Goal: Information Seeking & Learning: Learn about a topic

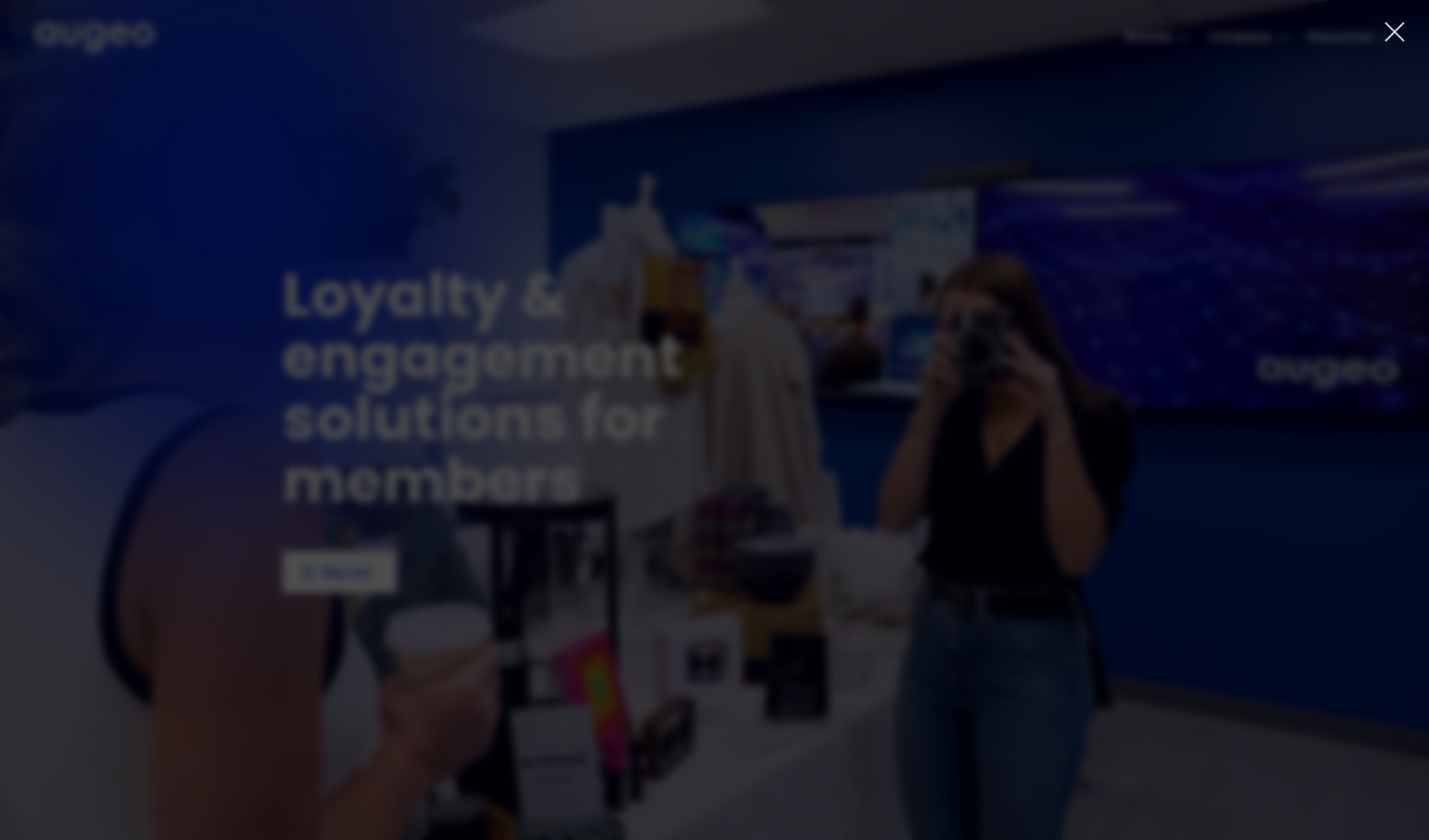
click at [1386, 34] on icon at bounding box center [1395, 32] width 22 height 22
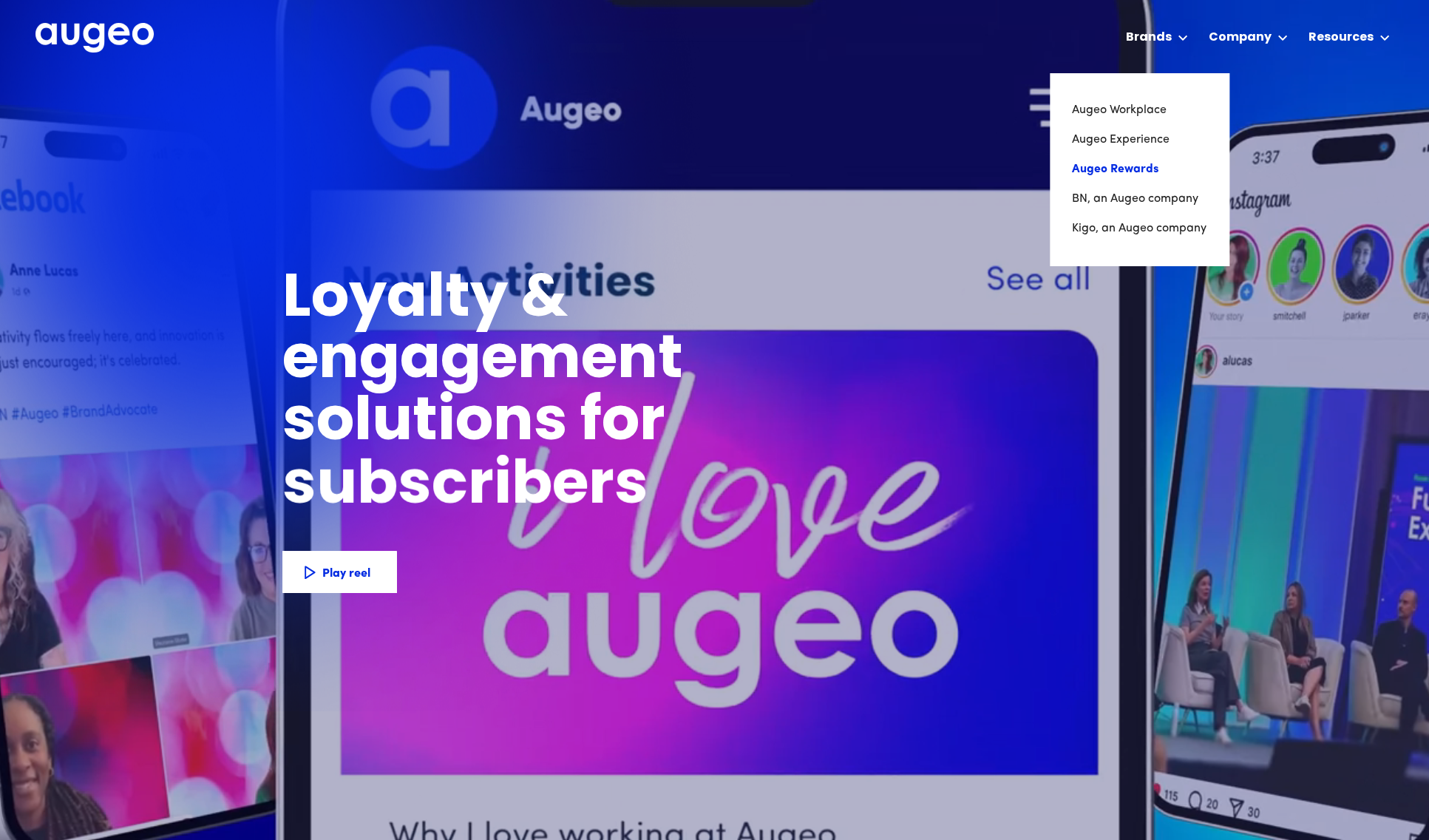
click at [1147, 167] on link "Augeo Rewards" at bounding box center [1139, 168] width 135 height 29
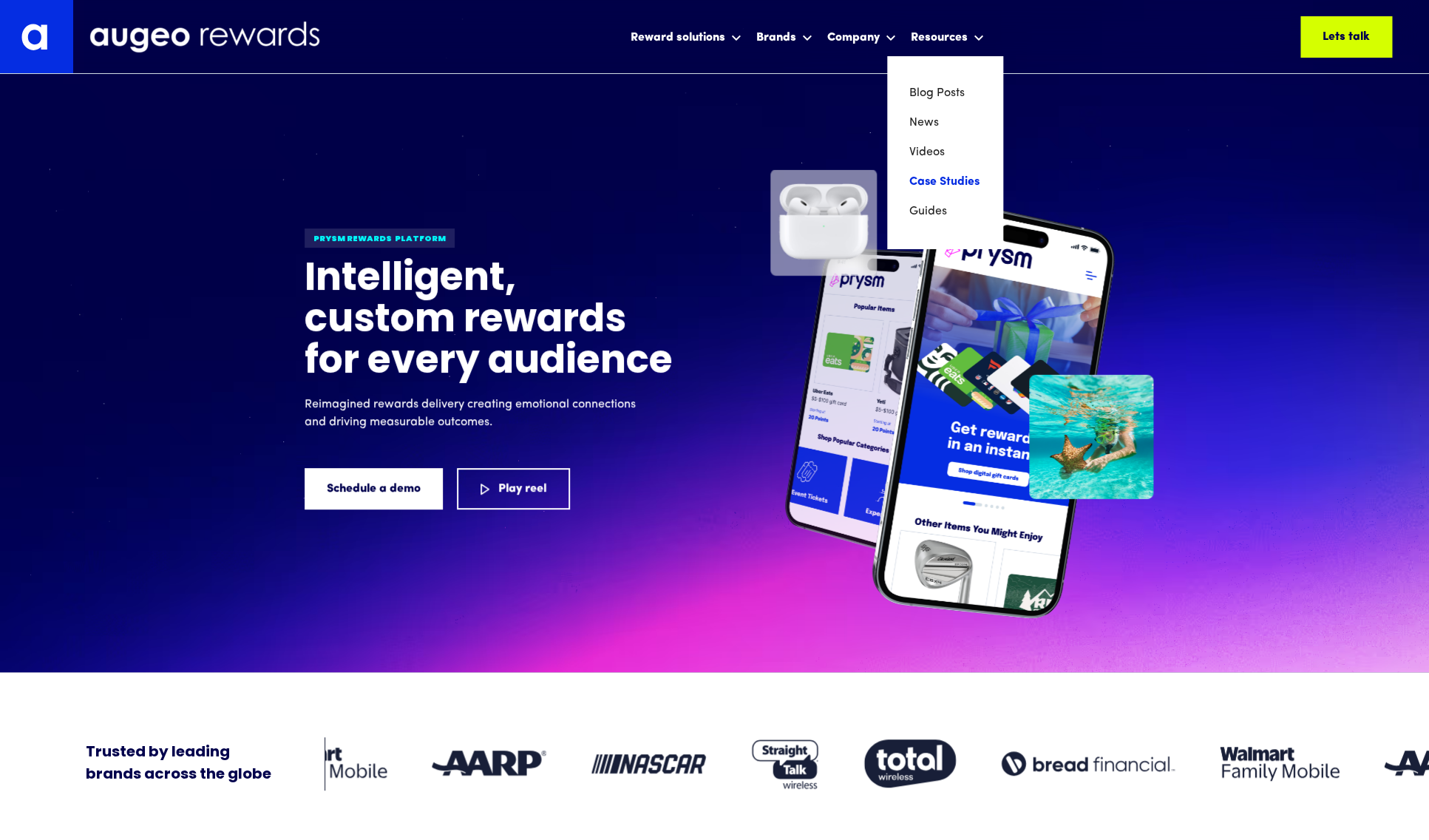
click at [946, 180] on link "Case Studies" at bounding box center [945, 181] width 71 height 29
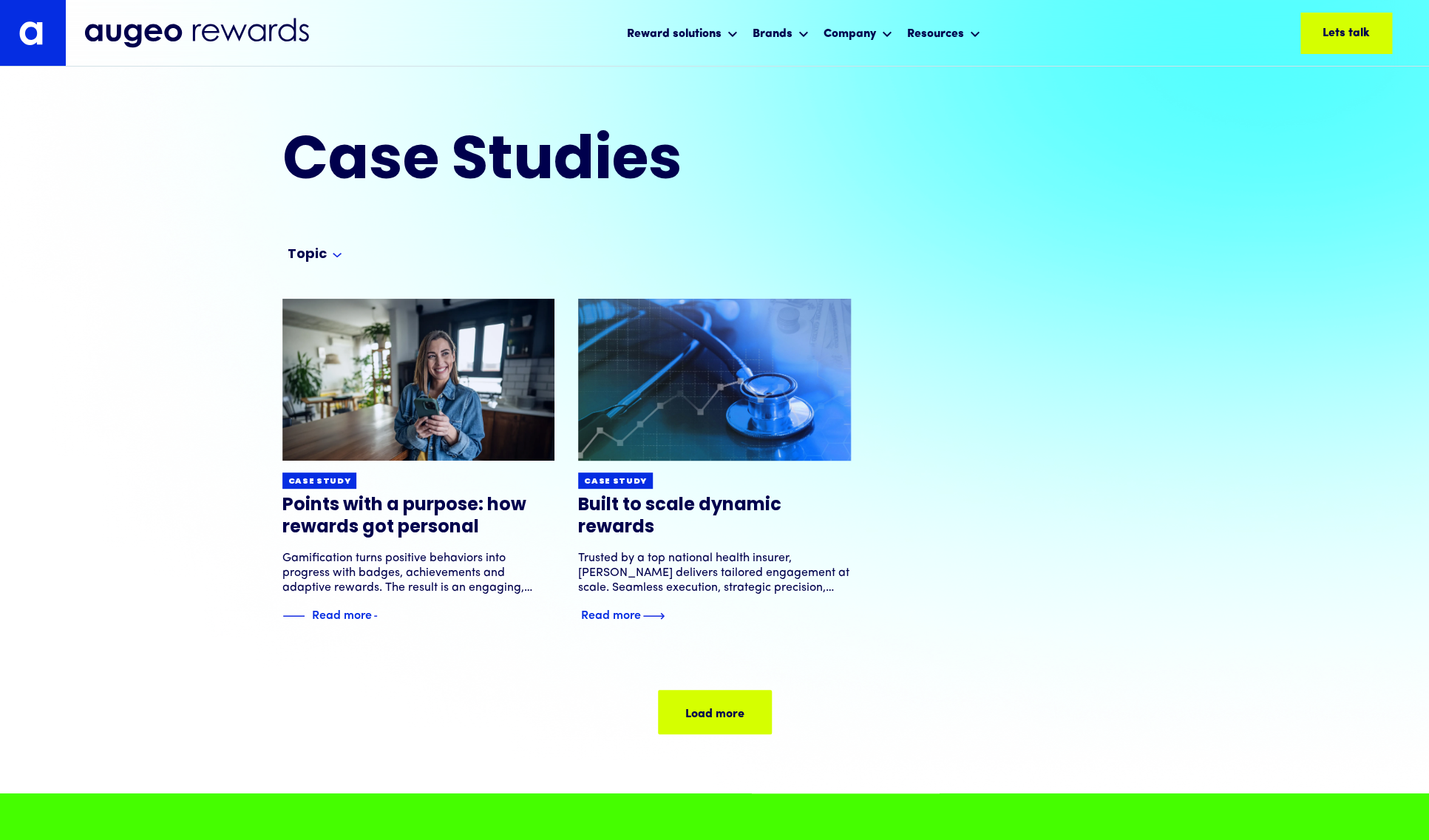
click at [738, 376] on img at bounding box center [714, 379] width 327 height 194
